Goal: Task Accomplishment & Management: Manage account settings

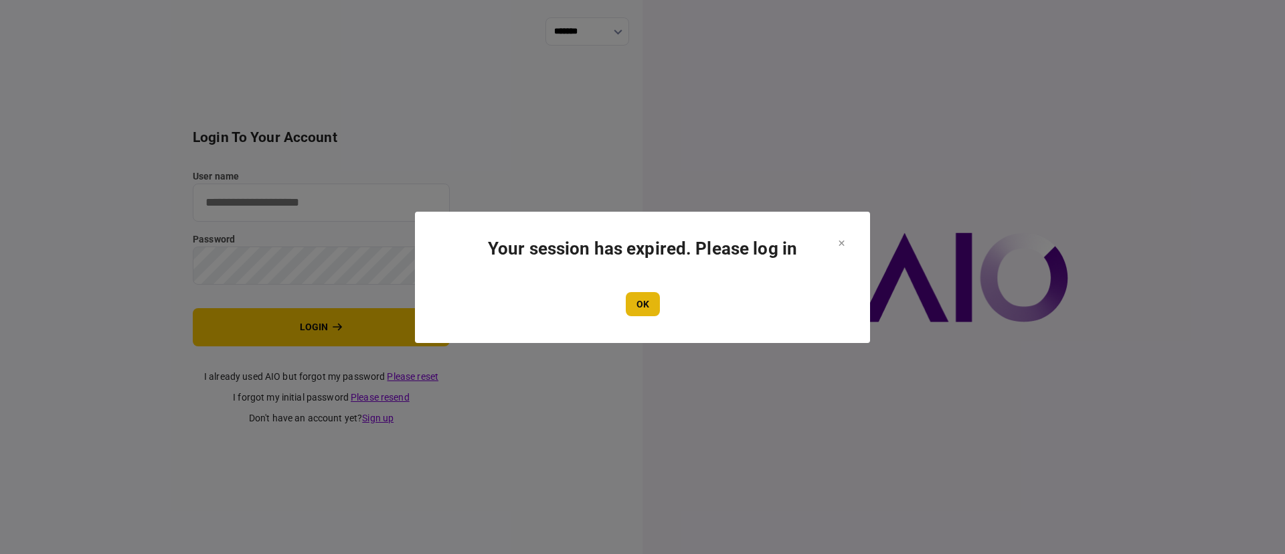
type input "*******"
click at [638, 304] on button "OK" at bounding box center [643, 304] width 34 height 24
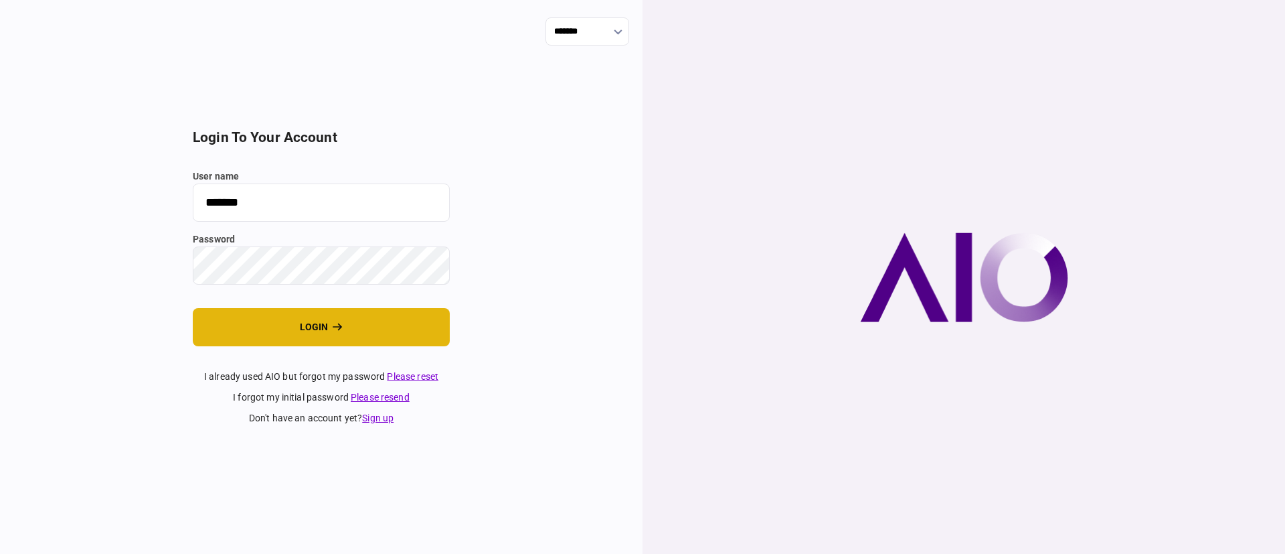
click at [318, 327] on button "login" at bounding box center [321, 327] width 257 height 38
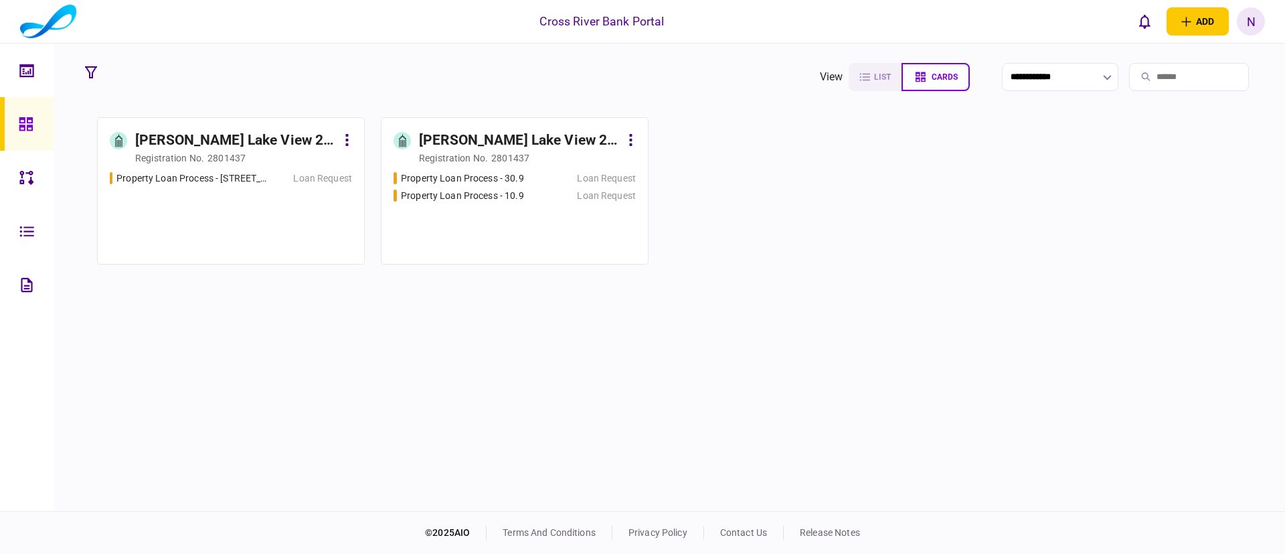
click at [1255, 23] on div "N" at bounding box center [1251, 21] width 28 height 28
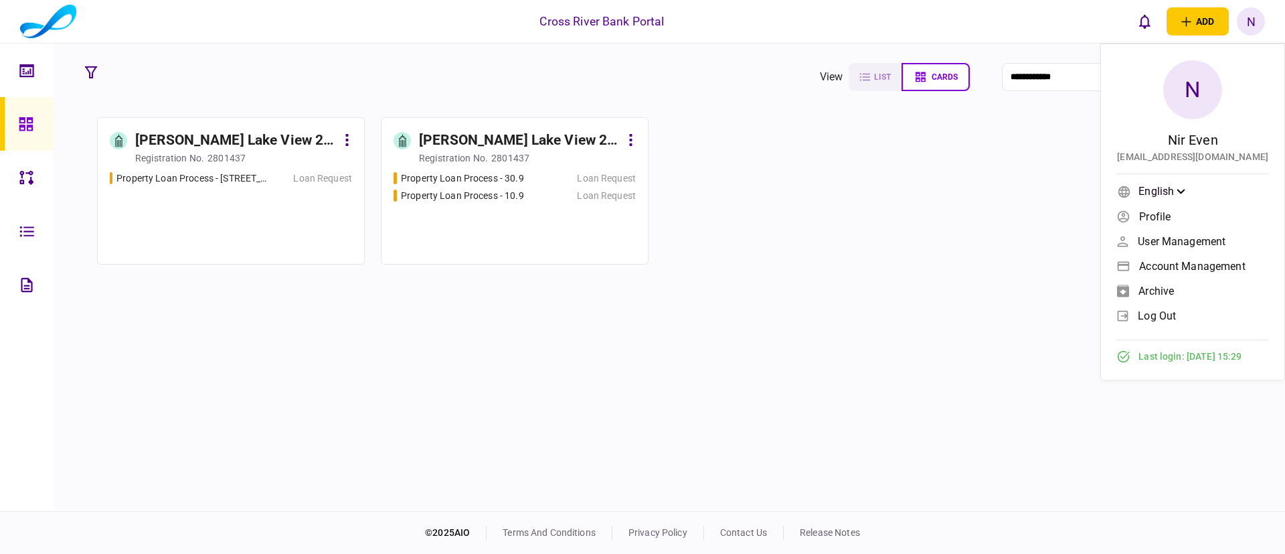
click at [1164, 260] on span "Account management" at bounding box center [1192, 265] width 106 height 11
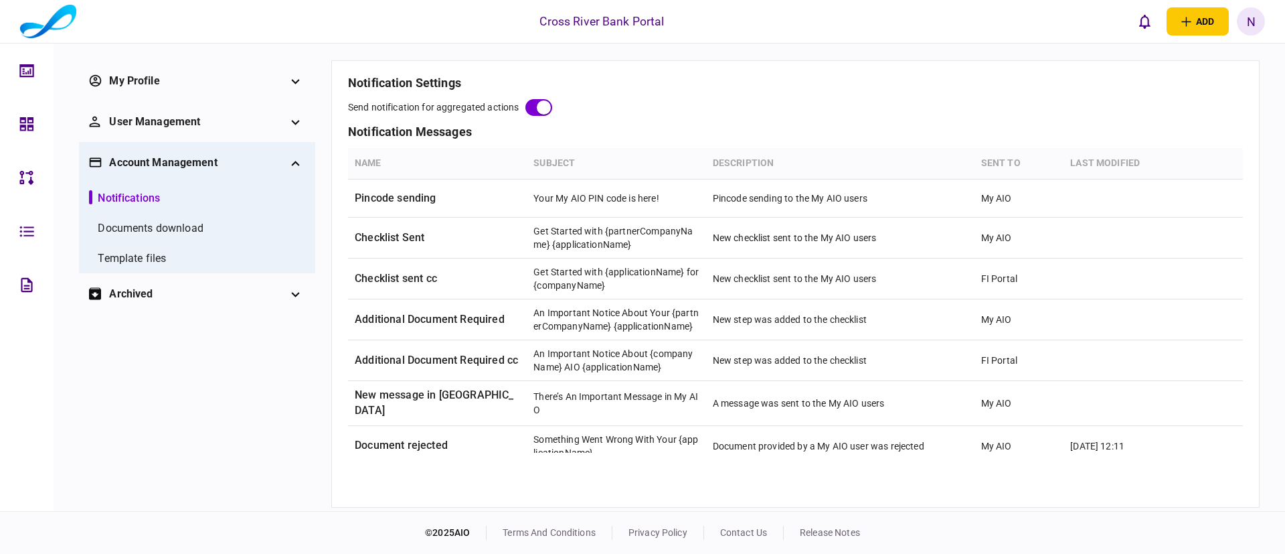
click at [104, 254] on div "Template files" at bounding box center [132, 258] width 68 height 16
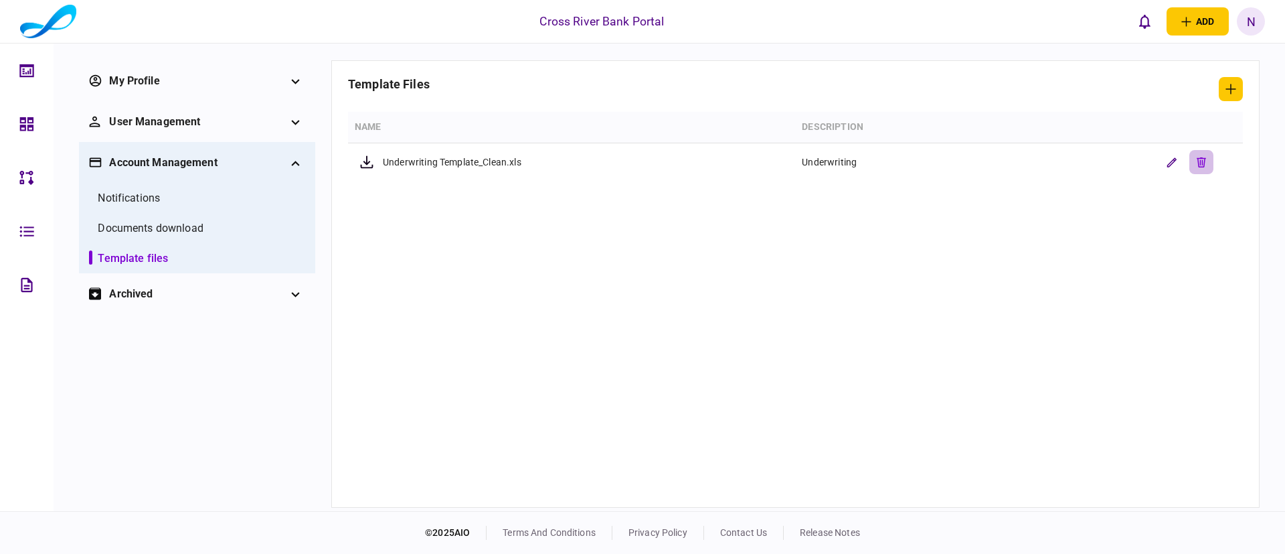
click at [1206, 159] on button "delete verification rule" at bounding box center [1202, 162] width 24 height 24
click at [1230, 88] on icon "button" at bounding box center [1231, 89] width 10 height 10
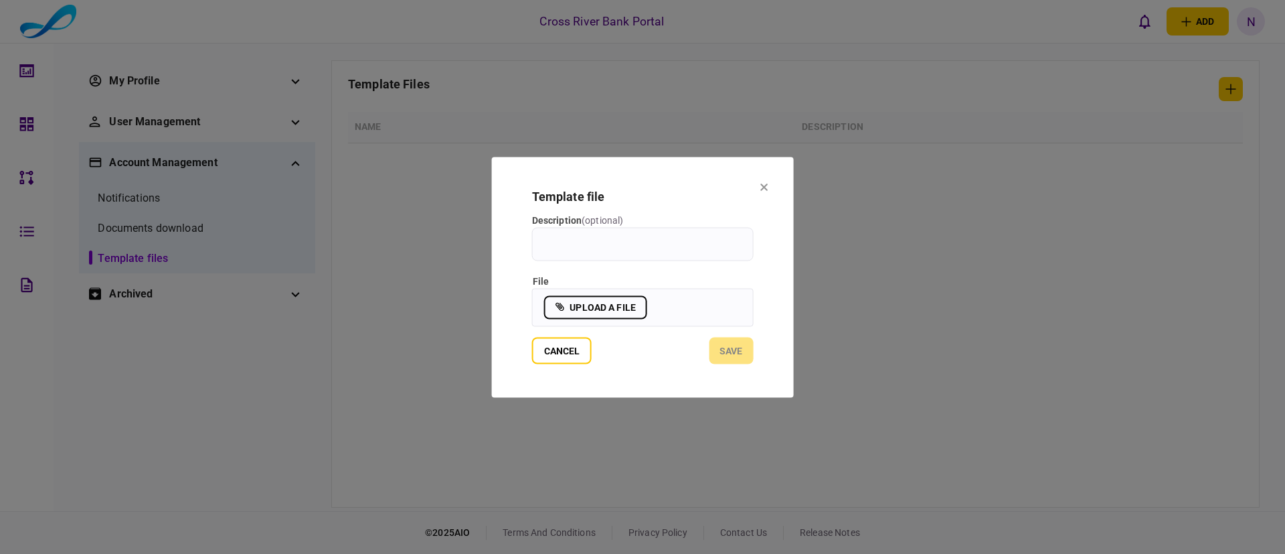
click at [611, 244] on input "Description ( optional )" at bounding box center [643, 243] width 222 height 33
type input "**********"
click at [615, 303] on label "upload a file" at bounding box center [595, 306] width 103 height 23
click at [0, 0] on input "upload a file" at bounding box center [0, 0] width 0 height 0
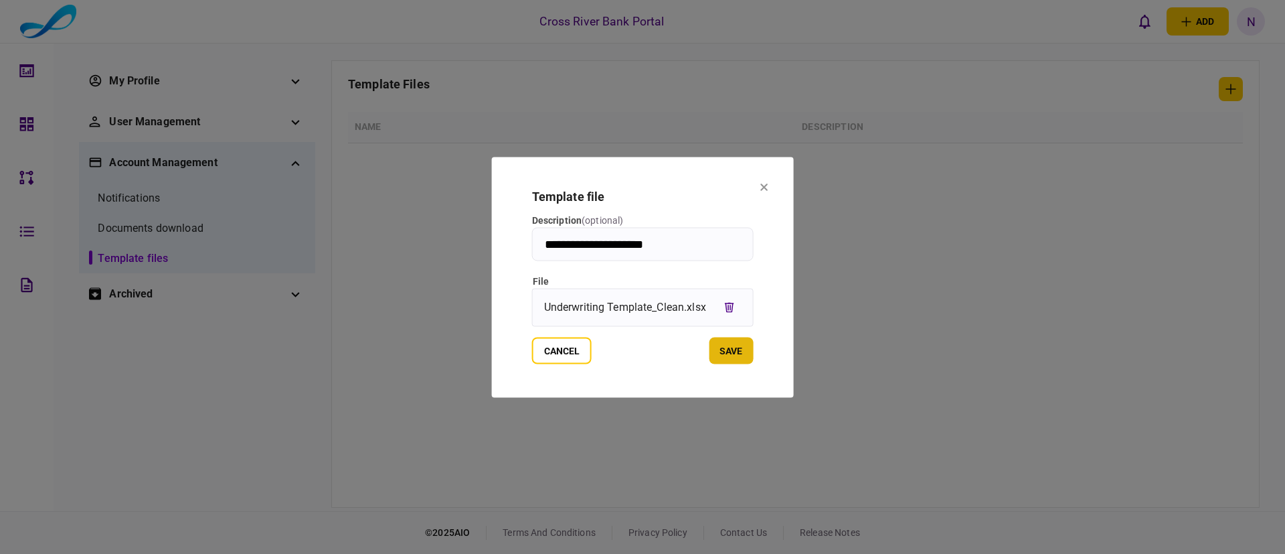
click at [726, 354] on button "save" at bounding box center [731, 350] width 44 height 27
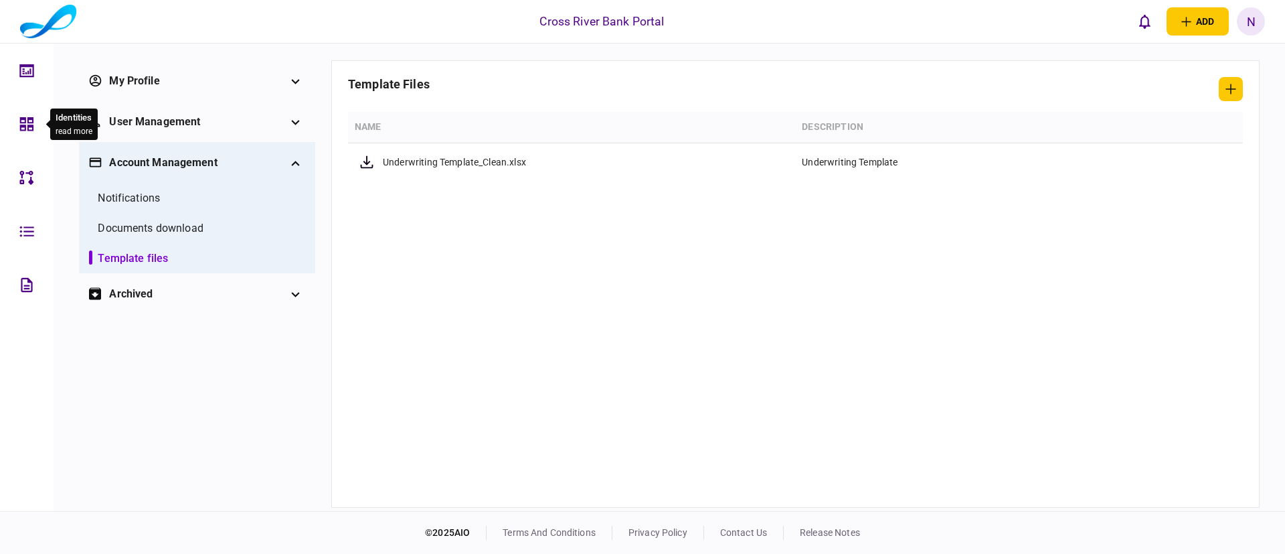
click at [25, 129] on icon at bounding box center [26, 123] width 13 height 13
